Goal: Purchase product/service

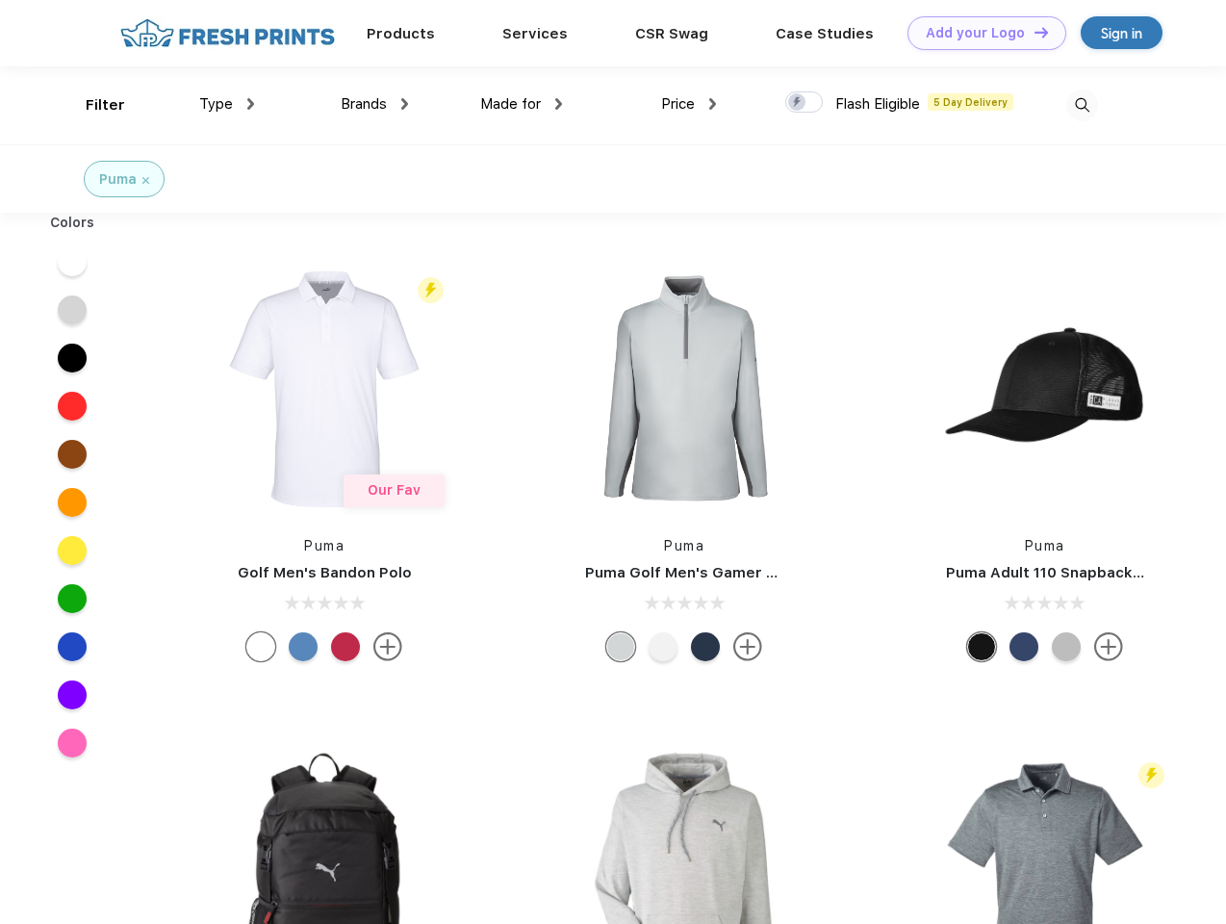
click at [980, 33] on link "Add your Logo Design Tool" at bounding box center [987, 33] width 159 height 34
click at [0, 0] on div "Design Tool" at bounding box center [0, 0] width 0 height 0
click at [1033, 32] on link "Add your Logo Design Tool" at bounding box center [987, 33] width 159 height 34
click at [92, 105] on div "Filter" at bounding box center [105, 105] width 39 height 22
click at [227, 104] on span "Type" at bounding box center [216, 103] width 34 height 17
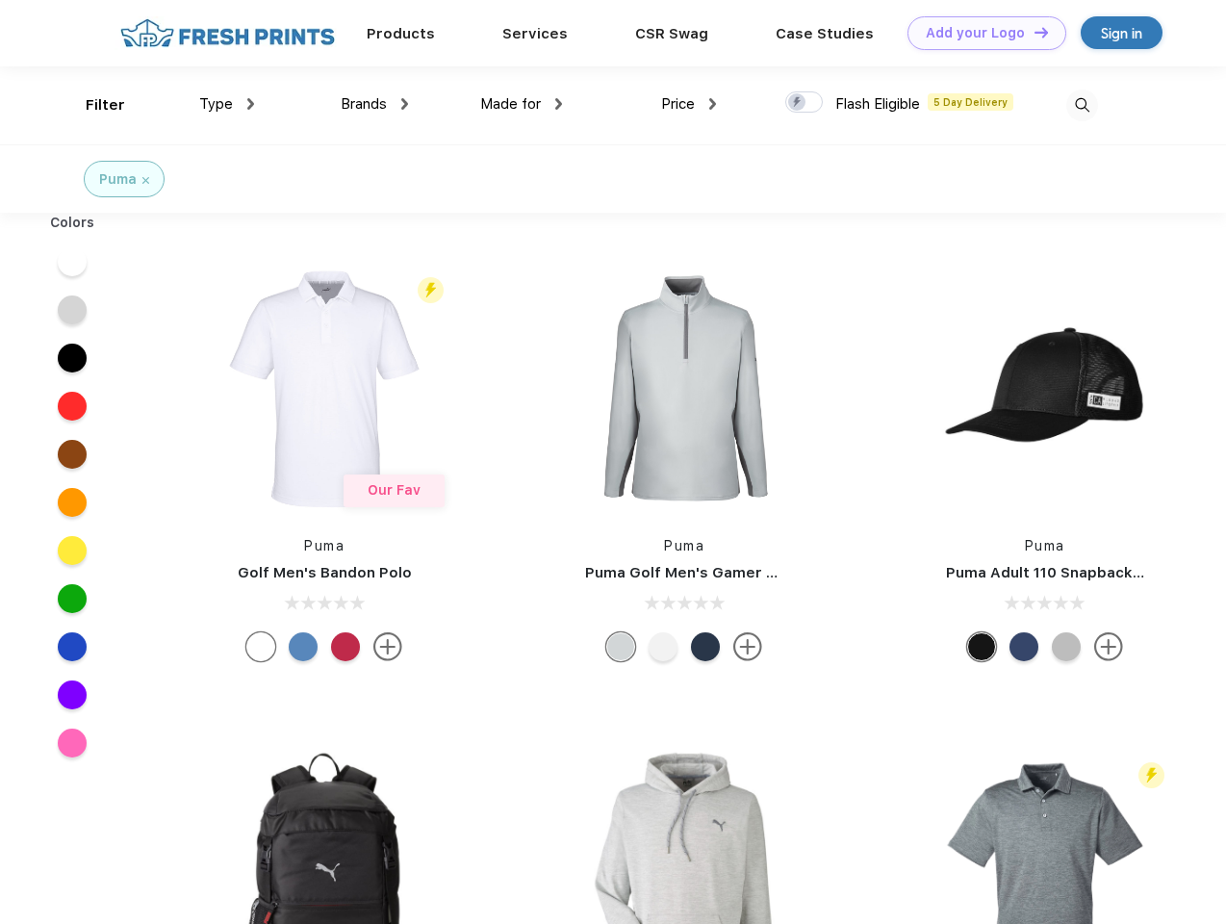
click at [374, 104] on span "Brands" at bounding box center [364, 103] width 46 height 17
click at [522, 104] on span "Made for" at bounding box center [510, 103] width 61 height 17
click at [689, 104] on span "Price" at bounding box center [678, 103] width 34 height 17
click at [805, 103] on div at bounding box center [805, 101] width 38 height 21
click at [798, 103] on input "checkbox" at bounding box center [792, 96] width 13 height 13
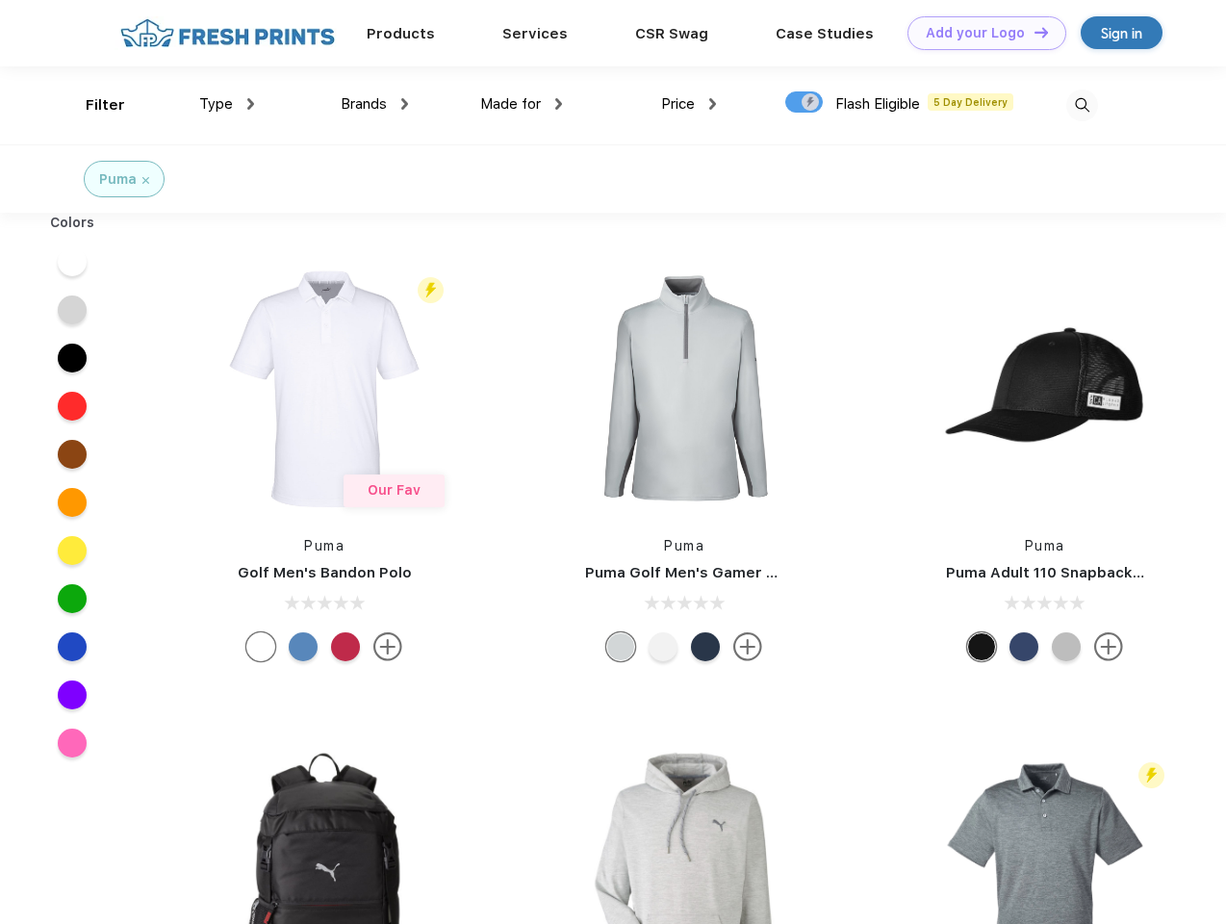
click at [1082, 105] on img at bounding box center [1083, 106] width 32 height 32
